Goal: Information Seeking & Learning: Learn about a topic

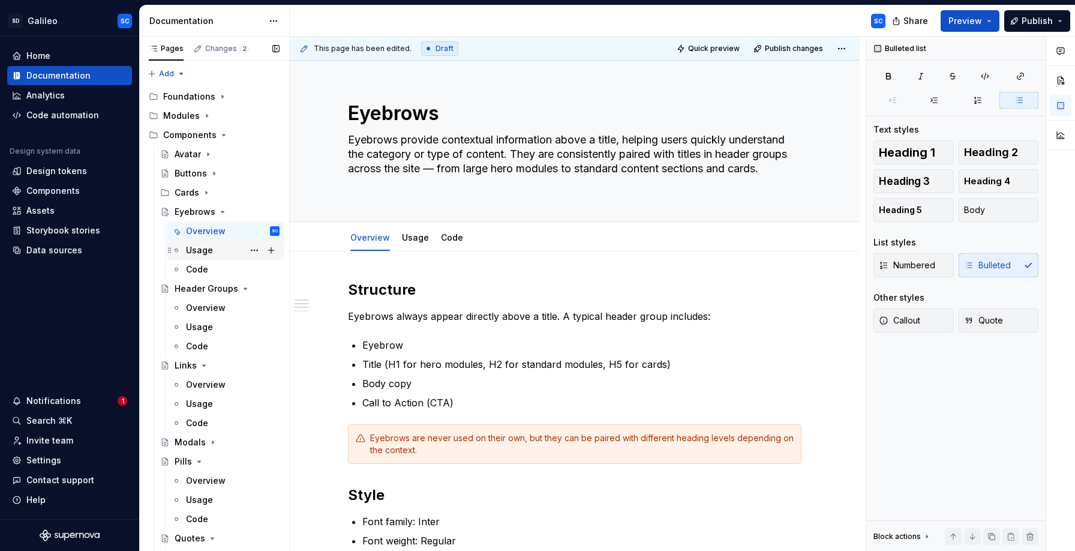
scroll to position [144, 0]
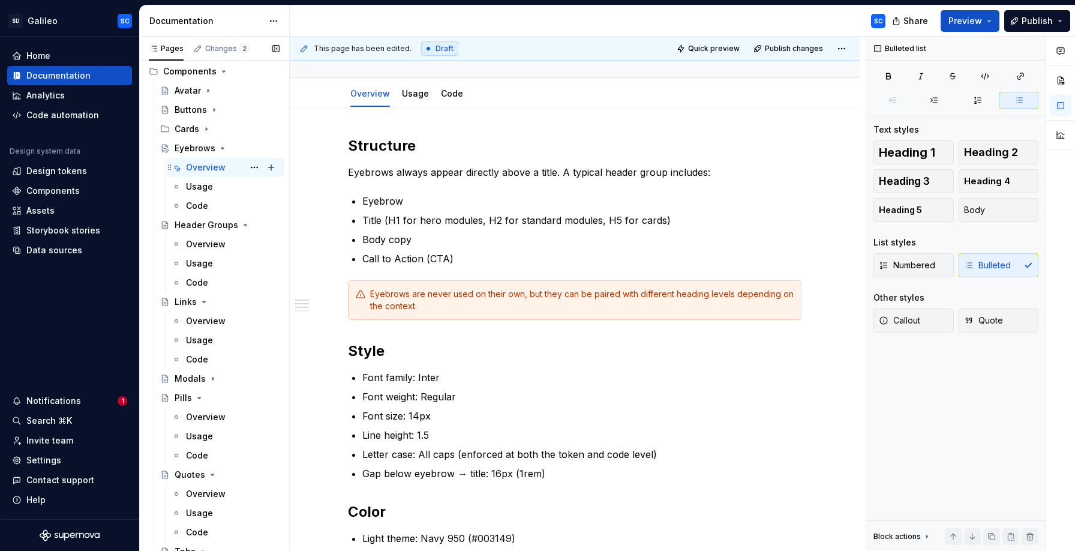
click at [213, 167] on div "Overview" at bounding box center [206, 167] width 40 height 12
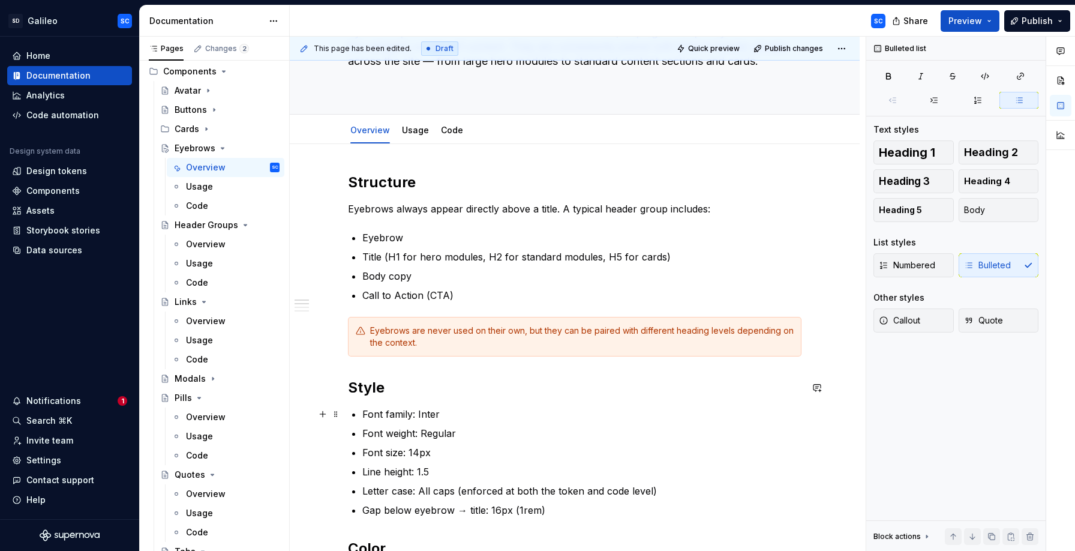
scroll to position [109, 0]
click at [194, 109] on div "Buttons" at bounding box center [191, 110] width 32 height 12
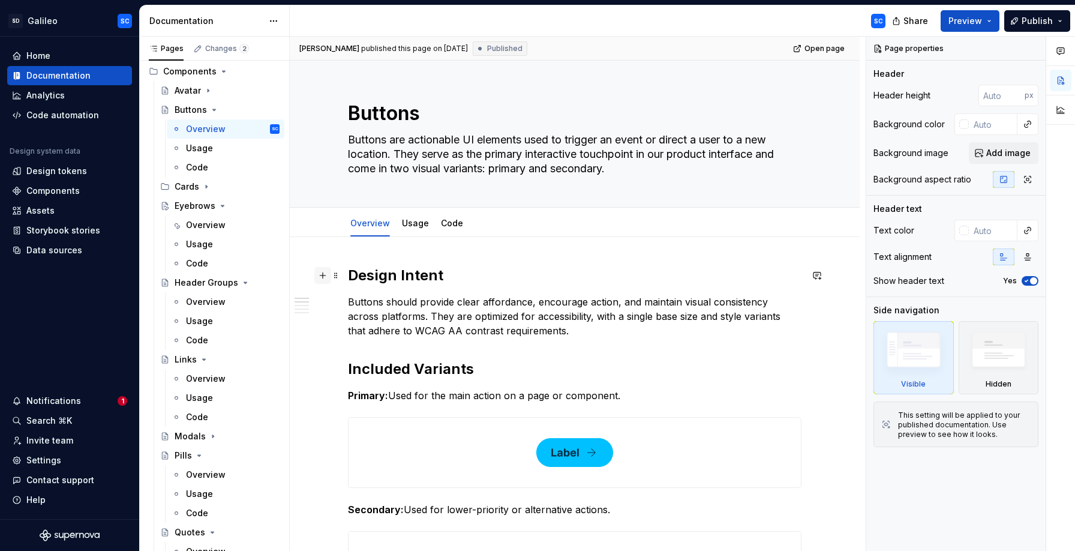
click at [325, 277] on button "button" at bounding box center [322, 275] width 17 height 17
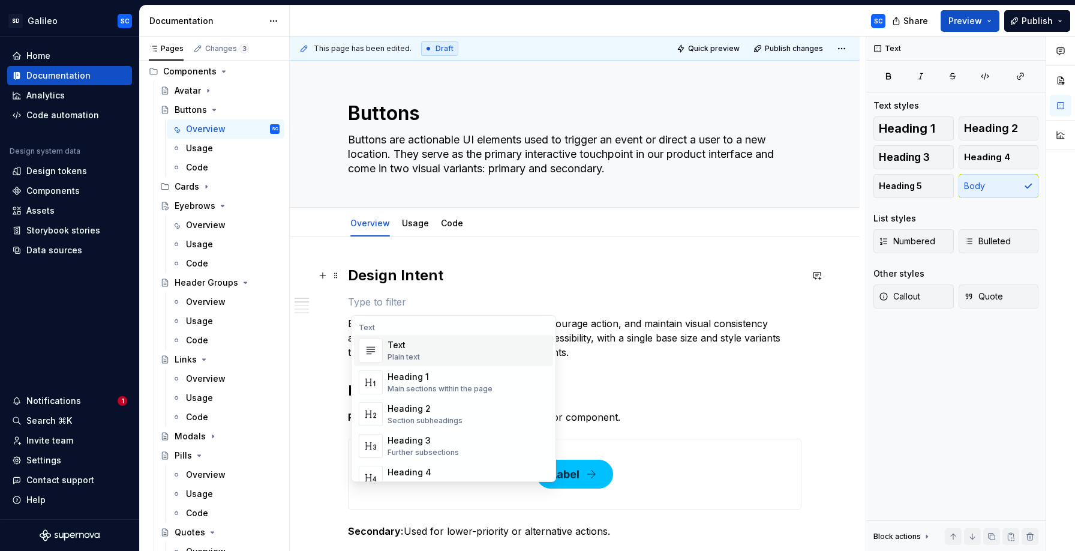
type textarea "*"
click at [403, 411] on div "Heading 2" at bounding box center [425, 409] width 75 height 12
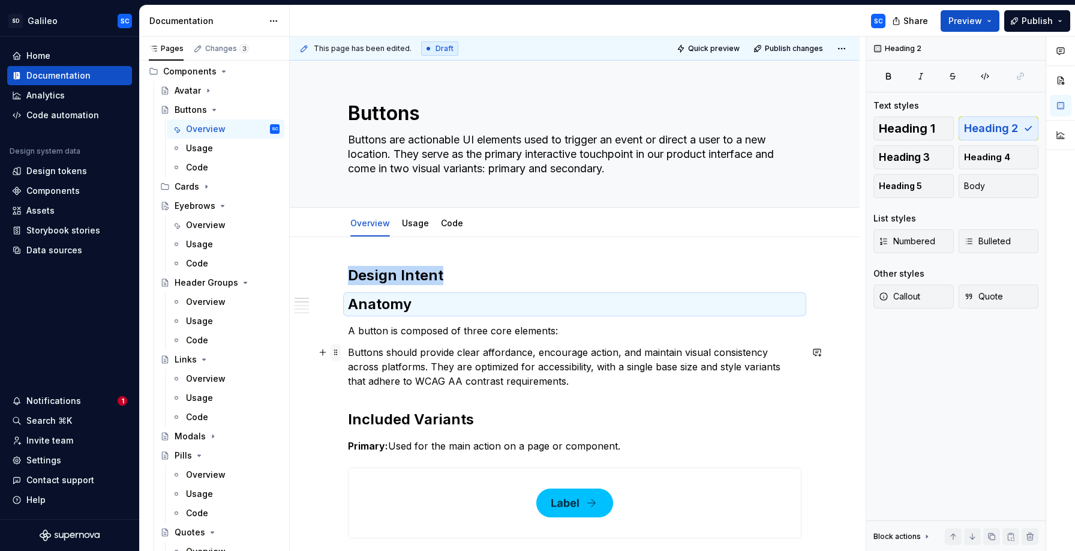
drag, startPoint x: 338, startPoint y: 276, endPoint x: 341, endPoint y: 349, distance: 72.7
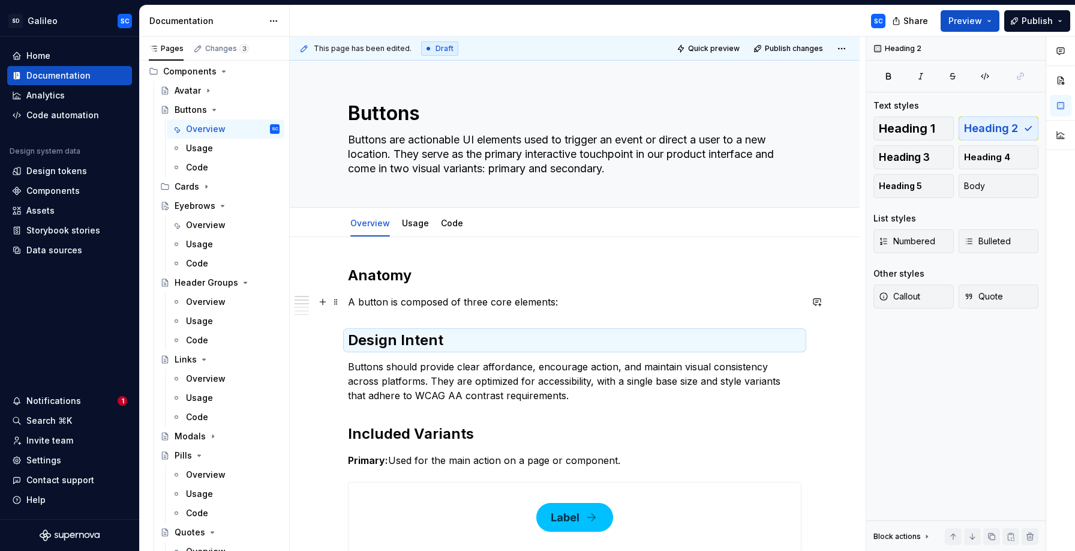
click at [620, 301] on p "A button is composed of three core elements:" at bounding box center [575, 302] width 454 height 14
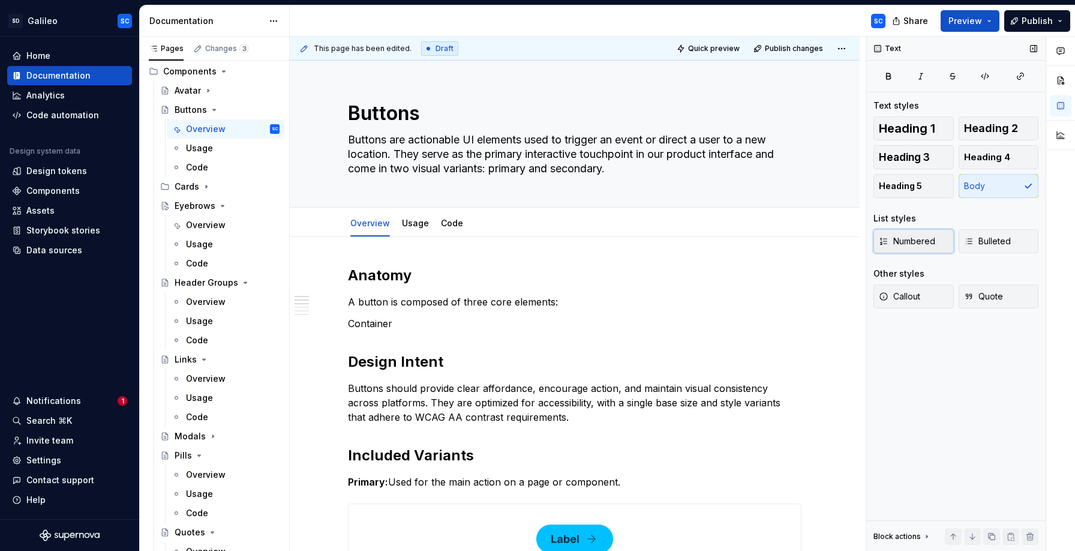
click at [907, 241] on span "Numbered" at bounding box center [907, 241] width 56 height 12
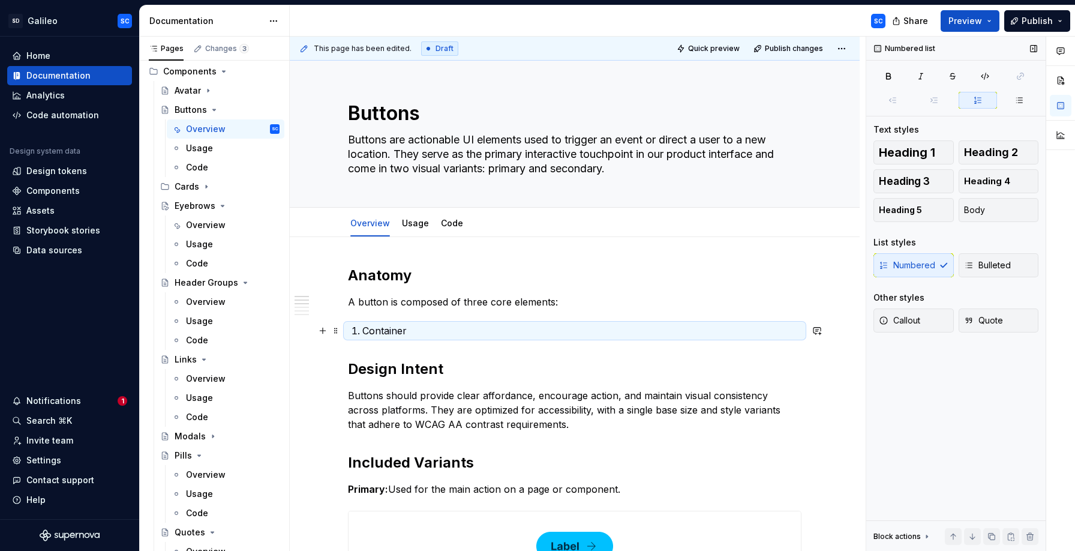
click at [532, 332] on p "Container" at bounding box center [581, 330] width 439 height 14
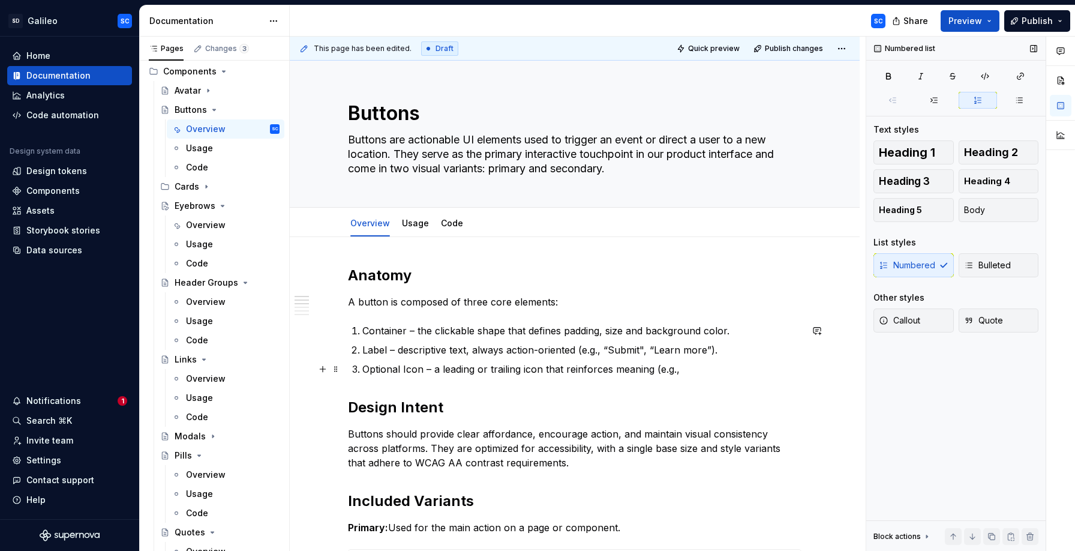
click at [701, 371] on p "Optional Icon – a leading or trailing icon that reinforces meaning (e.g.," at bounding box center [581, 369] width 439 height 14
click at [381, 331] on p "Container – the clickable shape that defines padding, size and background color." at bounding box center [581, 330] width 439 height 14
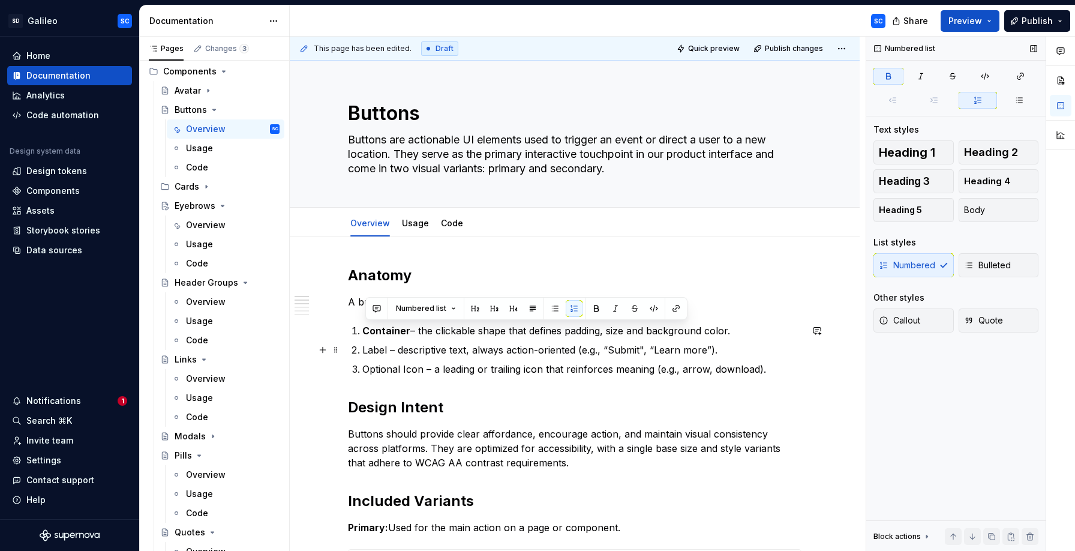
click at [384, 348] on p "Label – descriptive text, always action-oriented (e.g., “Submit", “Learn more”)." at bounding box center [581, 350] width 439 height 14
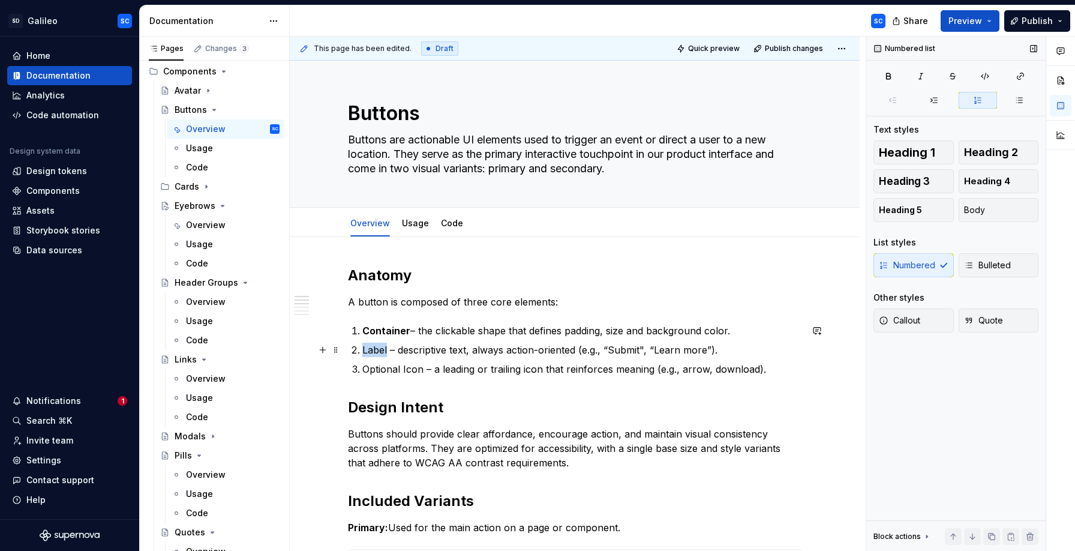
click at [384, 348] on p "Label – descriptive text, always action-oriented (e.g., “Submit", “Learn more”)." at bounding box center [581, 350] width 439 height 14
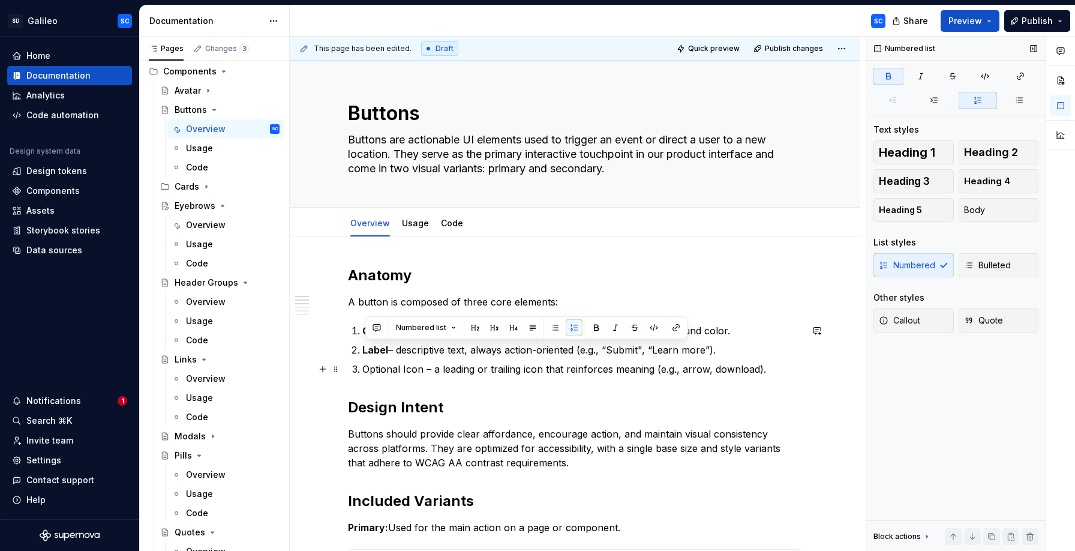
click at [387, 371] on p "Optional Icon – a leading or trailing icon that reinforces meaning (e.g., arrow…" at bounding box center [581, 369] width 439 height 14
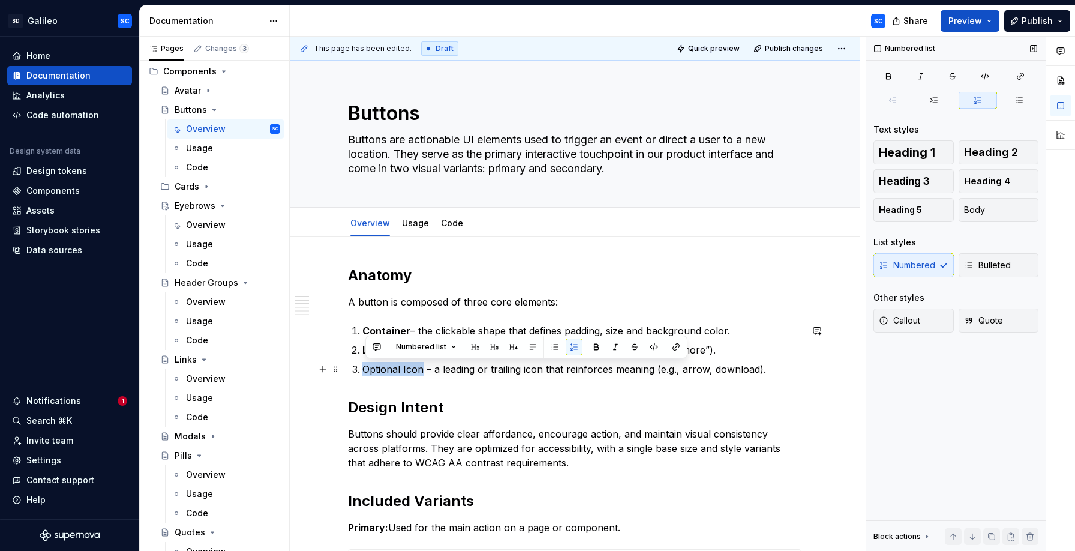
drag, startPoint x: 387, startPoint y: 371, endPoint x: 410, endPoint y: 367, distance: 23.2
click at [412, 368] on p "Optional Icon – a leading or trailing icon that reinforces meaning (e.g., arrow…" at bounding box center [581, 369] width 439 height 14
click at [791, 369] on p "Optional Icon – a leading or trailing icon that reinforces meaning (e.g., arrow…" at bounding box center [581, 369] width 439 height 14
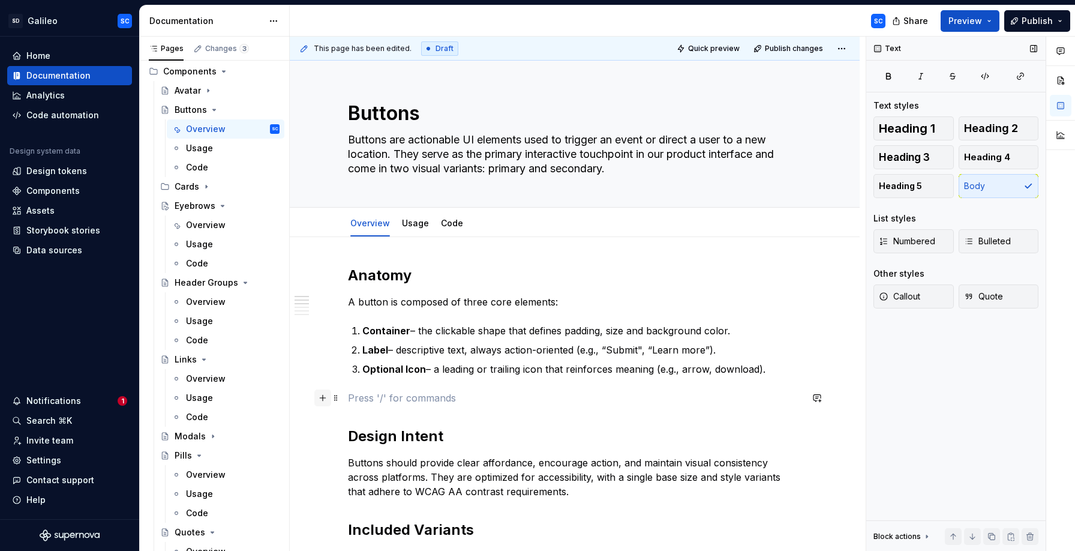
click at [328, 398] on button "button" at bounding box center [322, 397] width 17 height 17
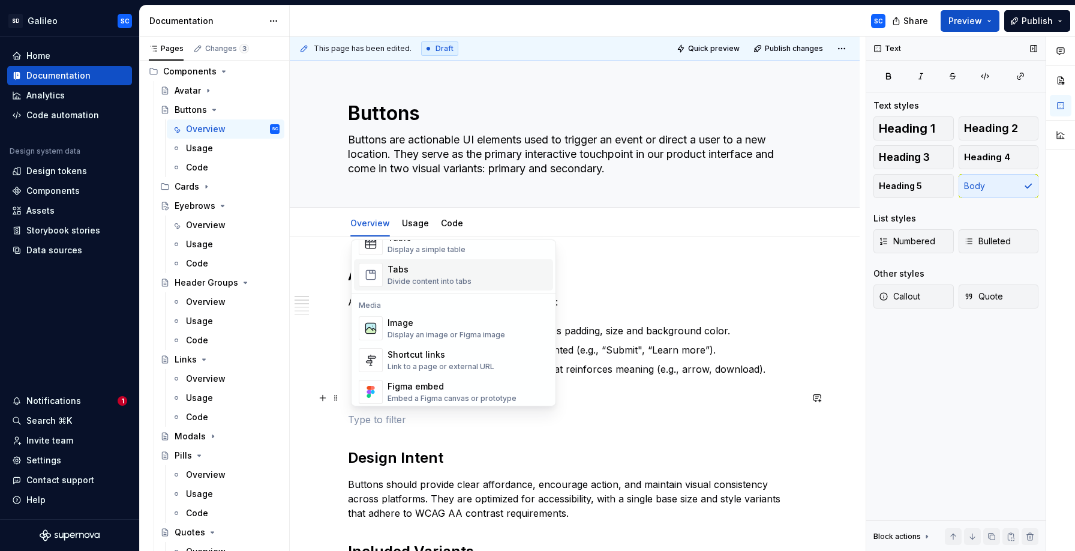
scroll to position [480, 0]
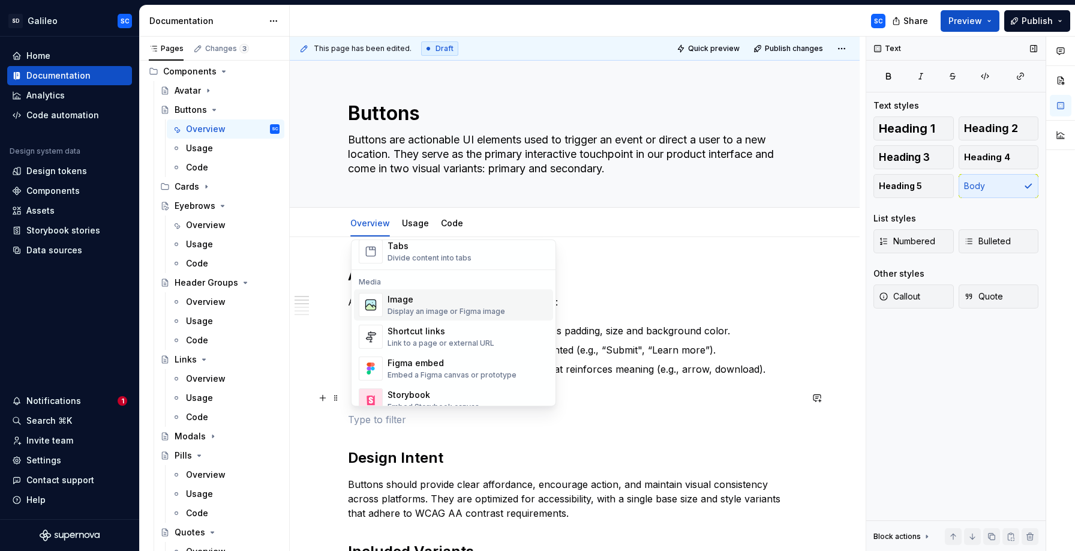
click at [452, 301] on div "Image" at bounding box center [447, 299] width 118 height 12
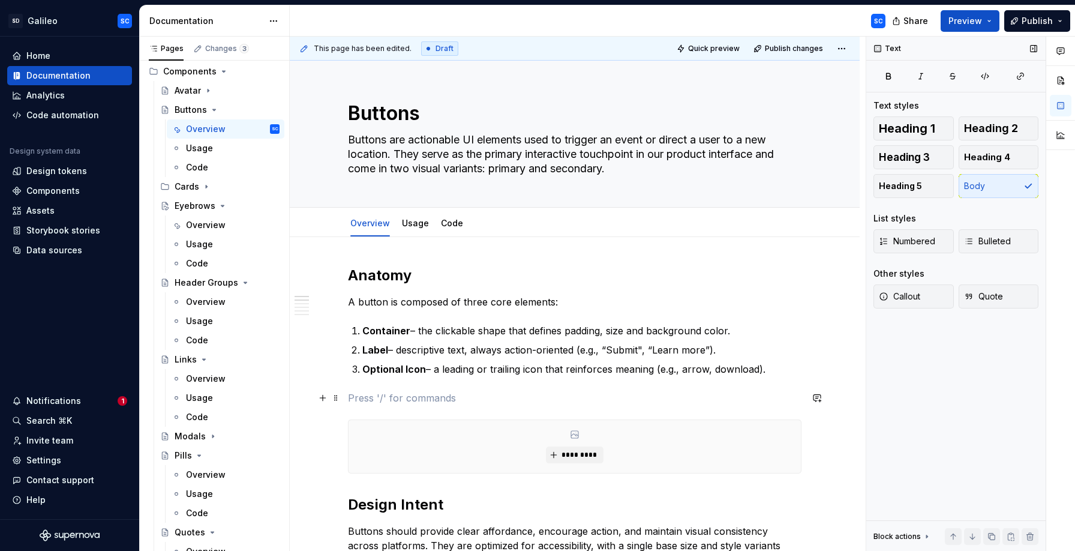
click at [511, 392] on p at bounding box center [575, 398] width 454 height 14
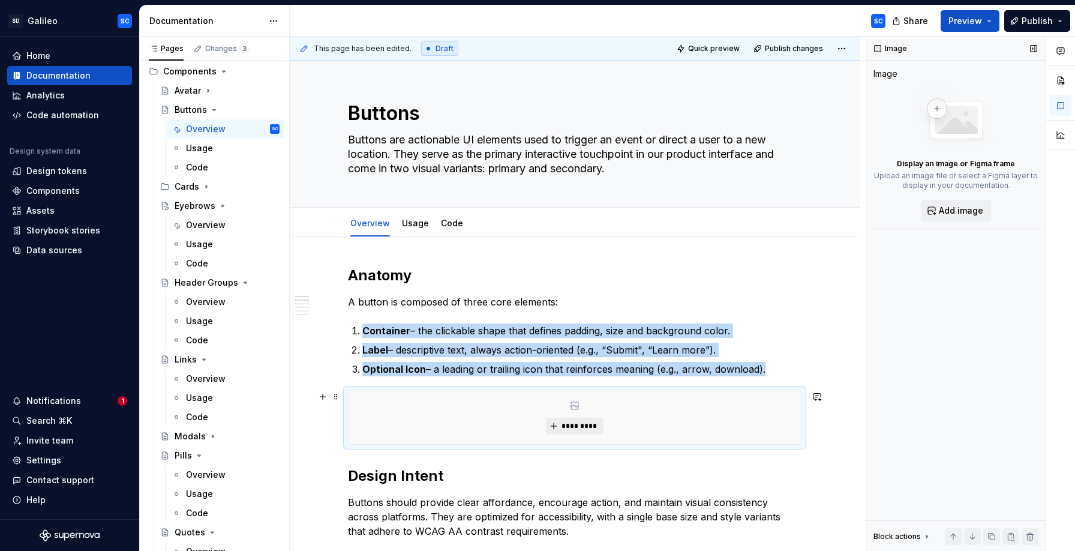
click at [578, 421] on span "*********" at bounding box center [579, 426] width 37 height 10
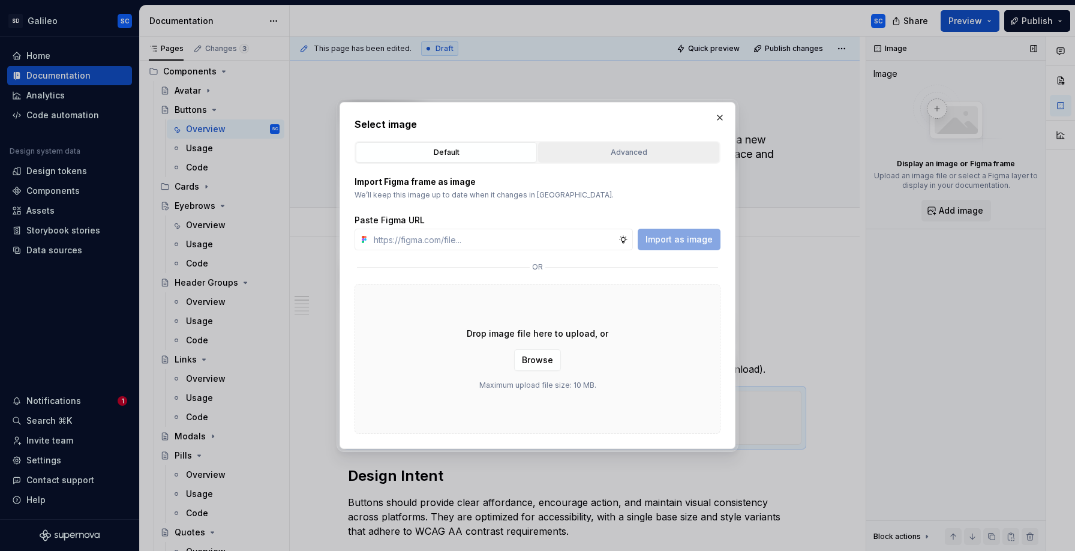
click at [631, 155] on div "Advanced" at bounding box center [628, 152] width 173 height 12
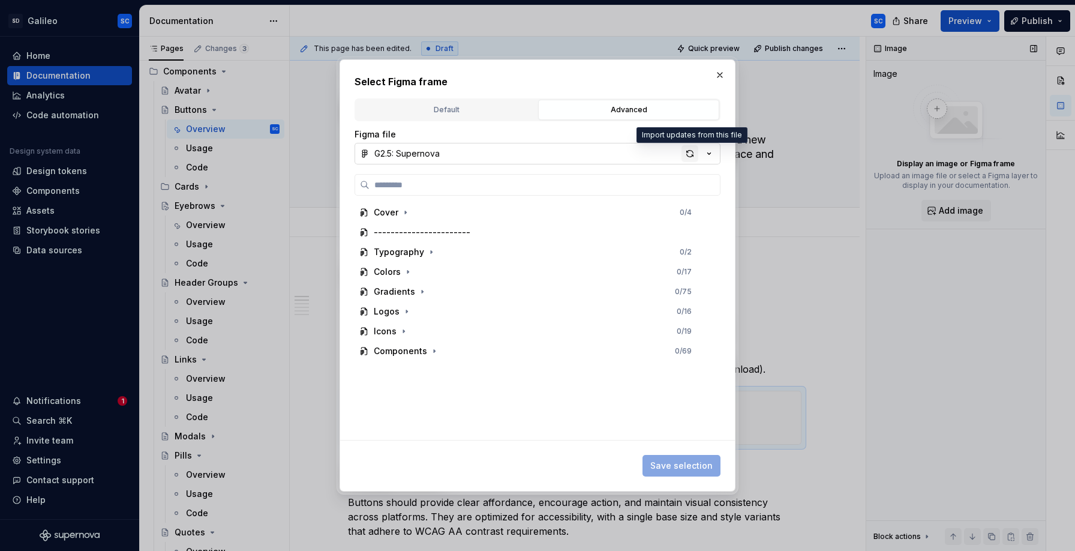
click at [691, 154] on div "button" at bounding box center [690, 153] width 17 height 17
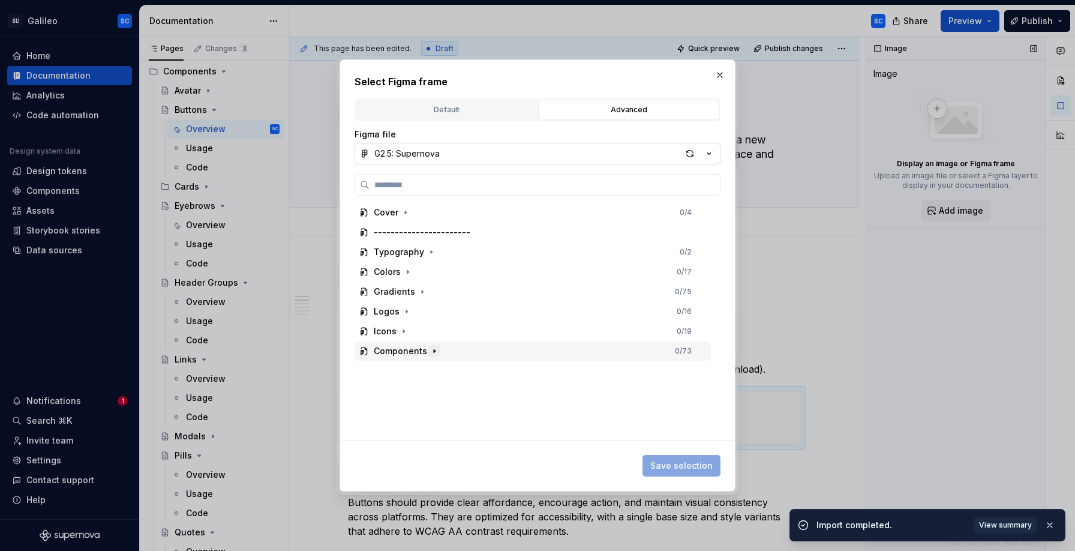
click at [434, 353] on icon "button" at bounding box center [435, 351] width 10 height 10
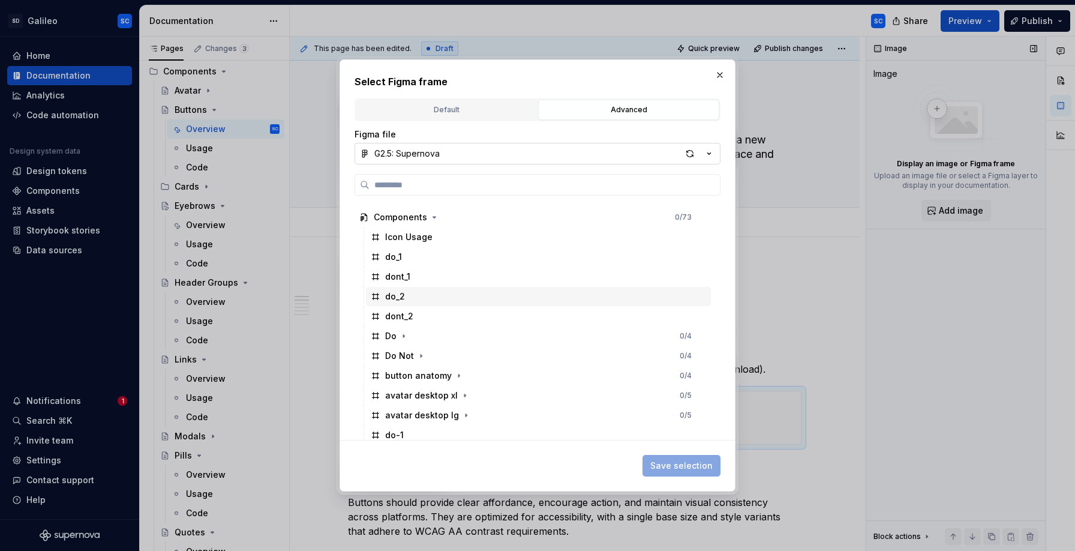
scroll to position [152, 0]
click at [455, 359] on icon "button" at bounding box center [459, 358] width 10 height 10
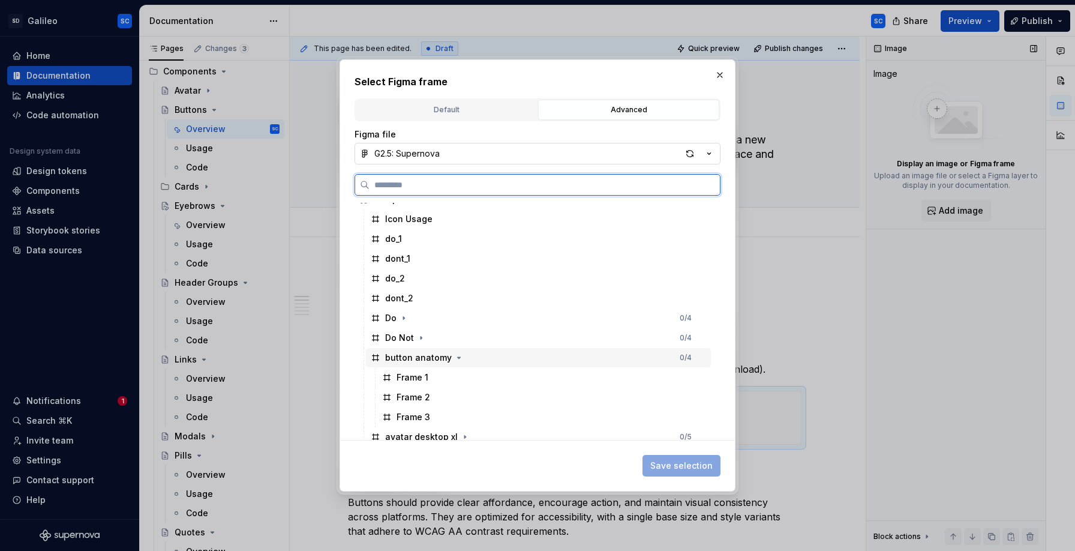
click at [431, 359] on div "button anatomy" at bounding box center [418, 358] width 67 height 12
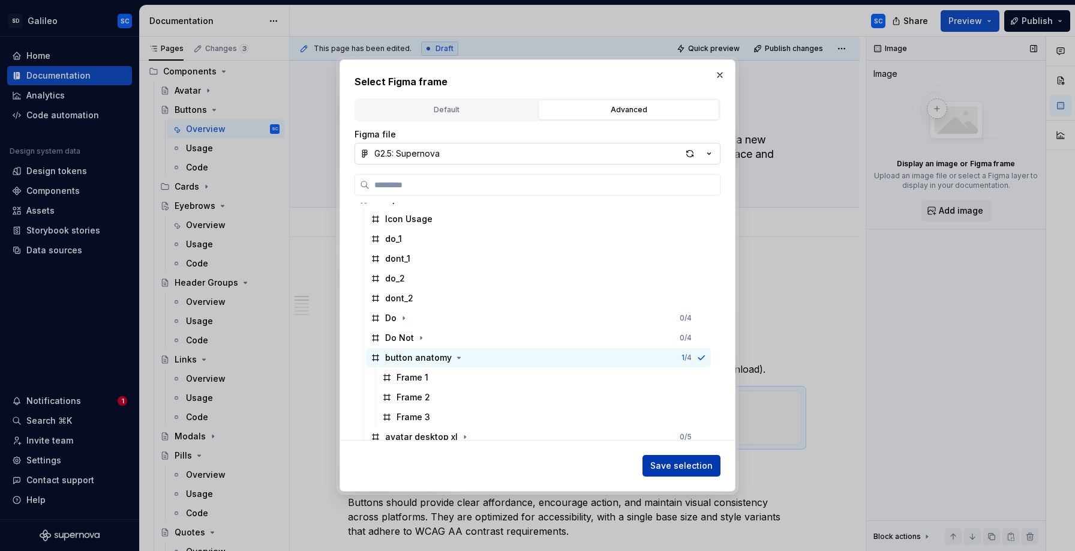
click at [686, 467] on span "Save selection" at bounding box center [681, 466] width 62 height 12
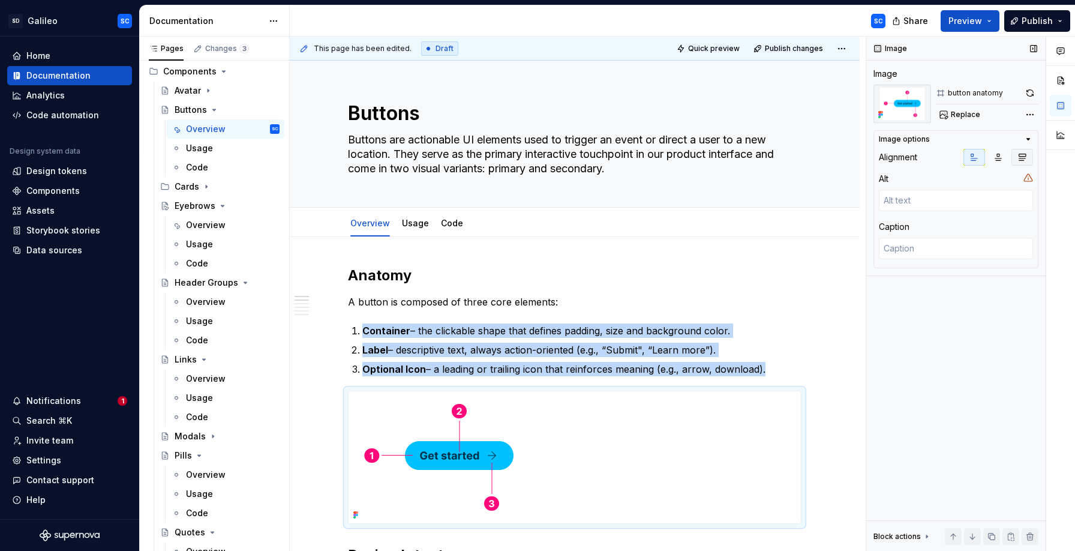
click at [1020, 157] on icon "button" at bounding box center [1023, 157] width 10 height 10
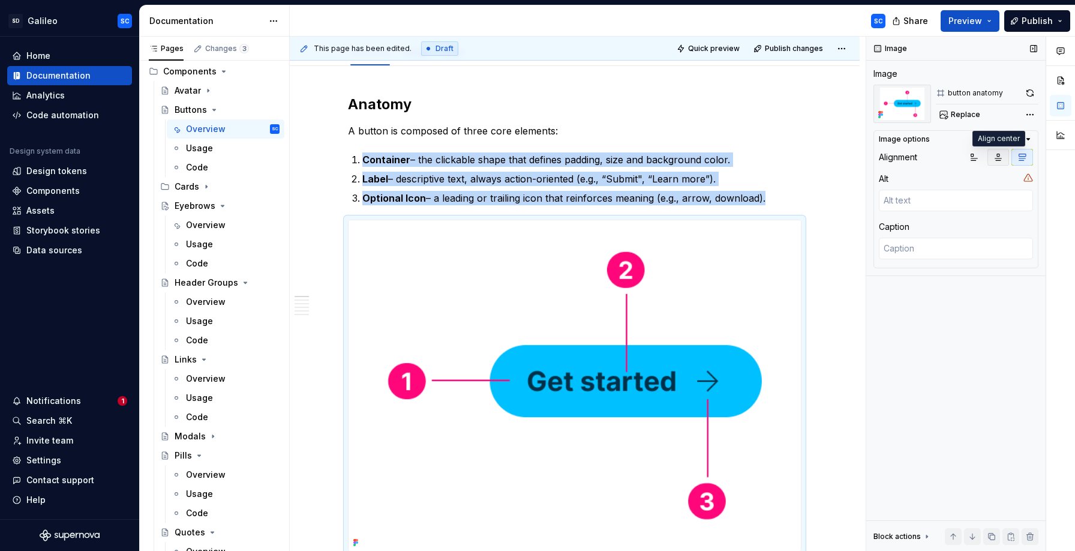
click at [998, 160] on icon "button" at bounding box center [999, 157] width 10 height 10
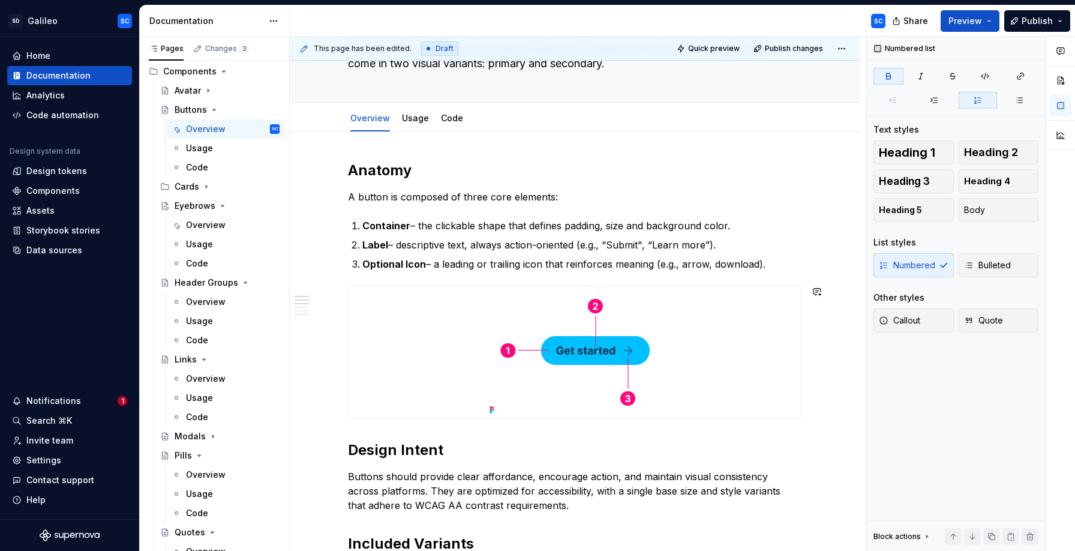
scroll to position [106, 0]
click at [203, 209] on div "Eyebrows" at bounding box center [195, 206] width 41 height 12
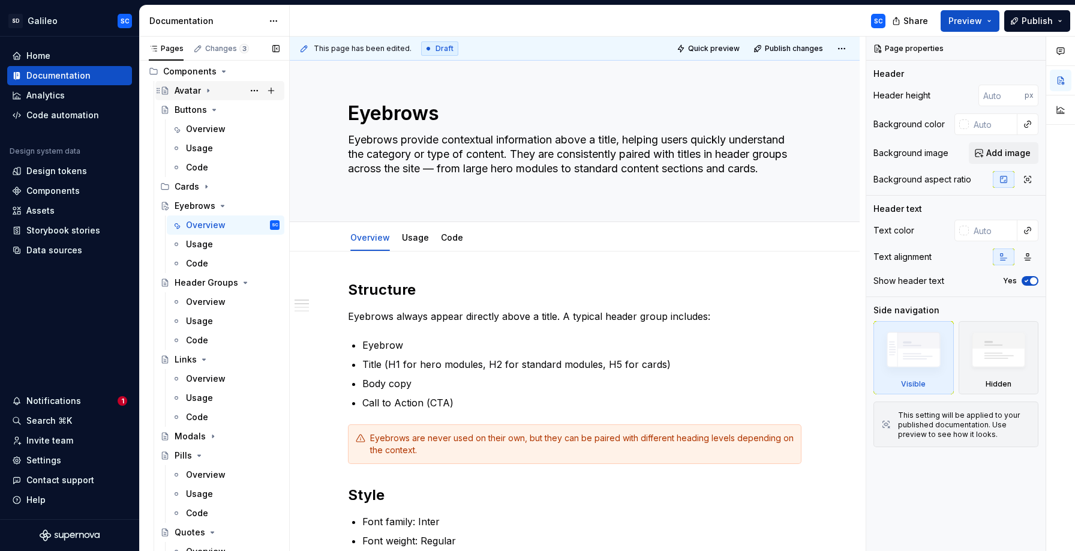
click at [194, 90] on div "Avatar" at bounding box center [188, 91] width 26 height 12
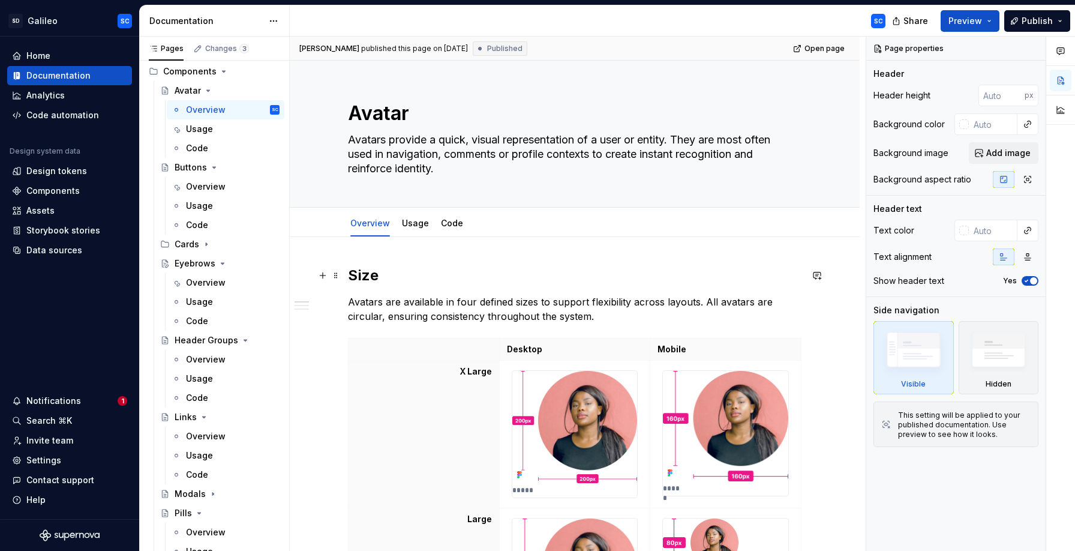
type textarea "*"
